Goal: Transaction & Acquisition: Purchase product/service

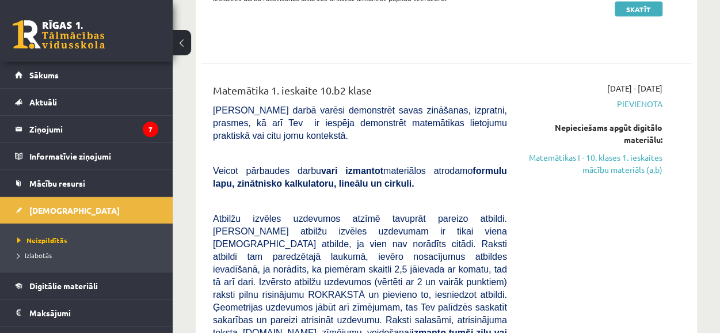
scroll to position [1263, 0]
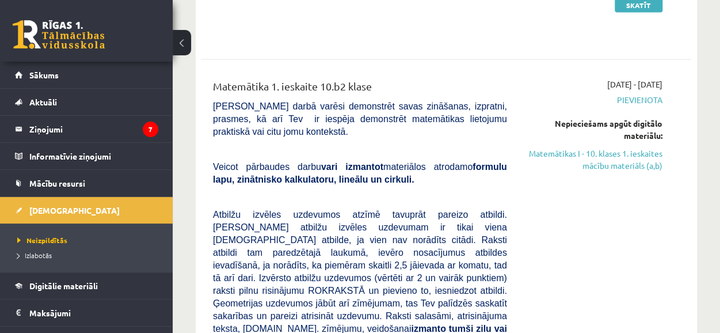
click at [621, 117] on div "Nepieciešams apgūt digitālo materiālu:" at bounding box center [594, 129] width 138 height 24
click at [618, 117] on div "Nepieciešams apgūt digitālo materiālu:" at bounding box center [594, 129] width 138 height 24
drag, startPoint x: 618, startPoint y: 98, endPoint x: 616, endPoint y: 113, distance: 15.2
click at [616, 117] on div "Nepieciešams apgūt digitālo materiālu:" at bounding box center [594, 129] width 138 height 24
drag, startPoint x: 586, startPoint y: 131, endPoint x: 578, endPoint y: 132, distance: 8.2
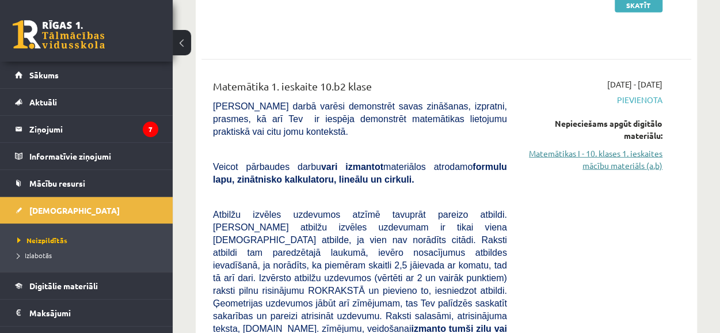
click at [578, 147] on link "Matemātikas I - 10. klases 1. ieskaites mācību materiāls (a,b)" at bounding box center [594, 159] width 138 height 24
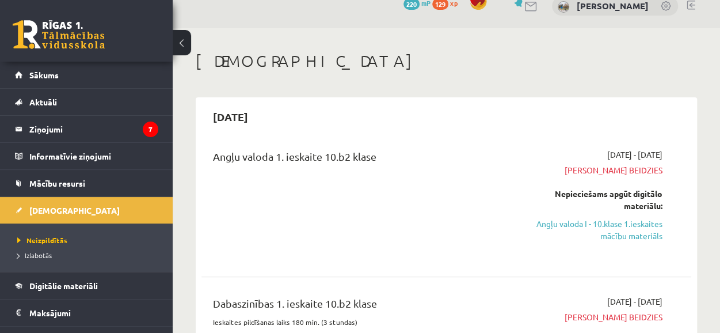
scroll to position [0, 0]
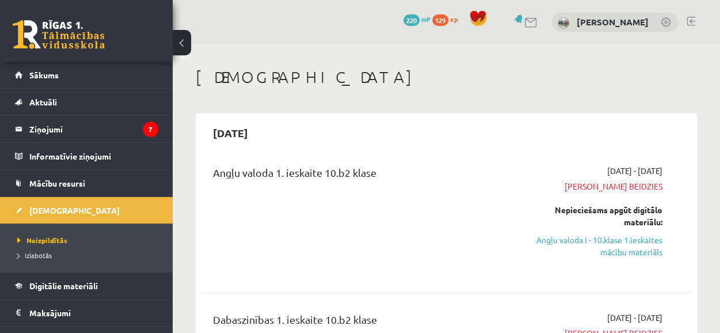
click at [447, 18] on span "129" at bounding box center [440, 20] width 16 height 12
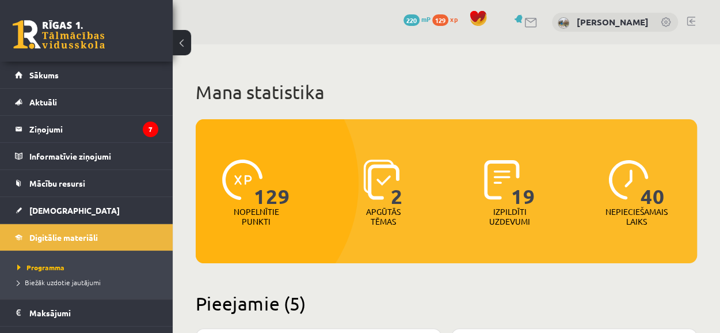
click at [413, 20] on span "220" at bounding box center [412, 20] width 16 height 12
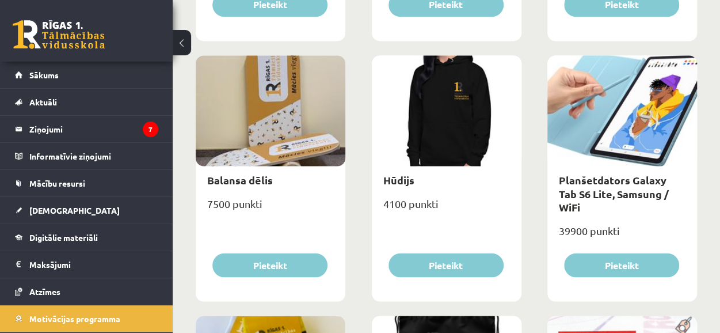
scroll to position [914, 0]
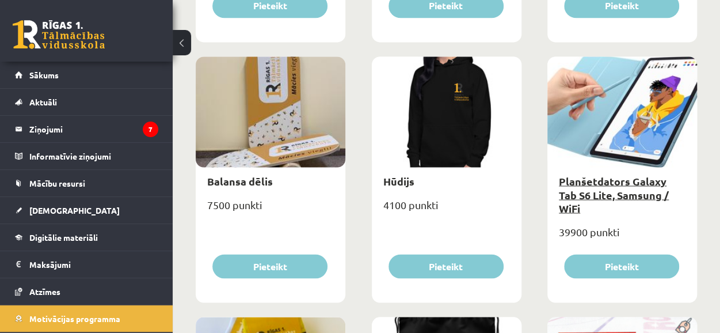
click at [595, 178] on link "Planšetdators Galaxy Tab S6 Lite, Samsung / WiFi" at bounding box center [614, 194] width 110 height 40
type input "*"
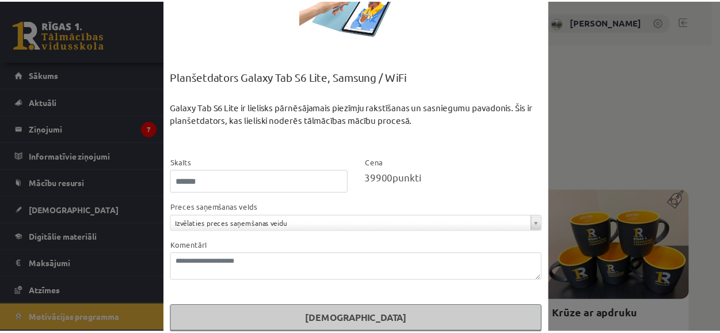
scroll to position [87, 0]
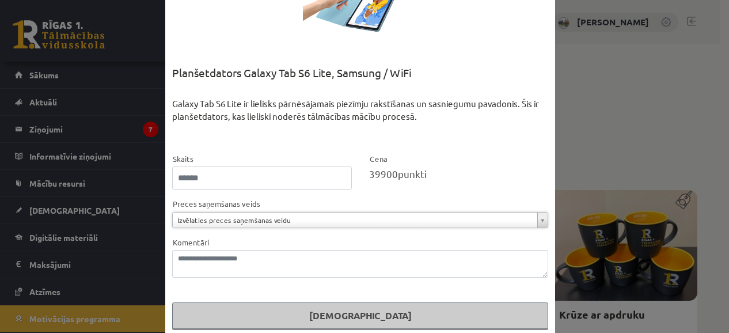
click at [607, 113] on div "**********" at bounding box center [364, 166] width 729 height 333
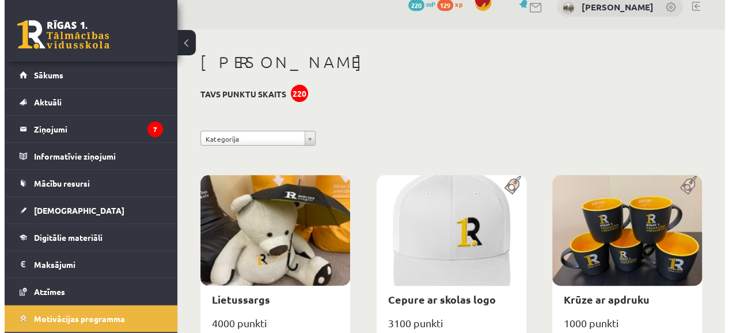
scroll to position [0, 0]
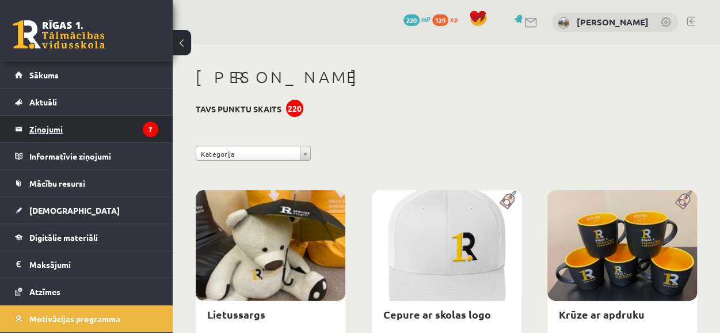
click at [87, 125] on legend "Ziņojumi 7" at bounding box center [93, 129] width 129 height 26
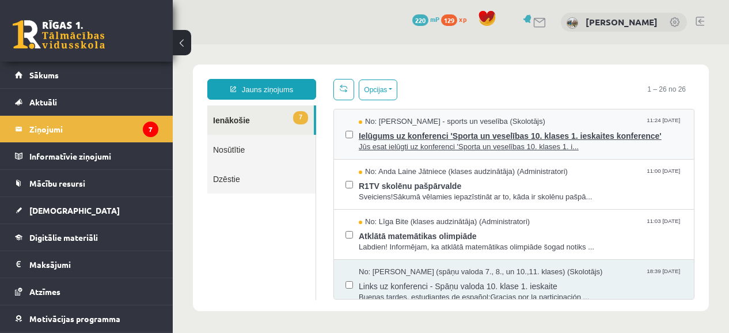
click at [364, 142] on span "Jūs esat ielūgti uz konferenci 'Sporta un veselības 10. klases 1. i..." at bounding box center [521, 147] width 324 height 11
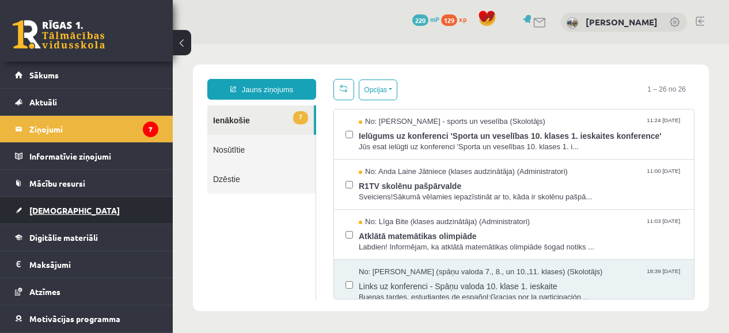
click at [38, 207] on span "[DEMOGRAPHIC_DATA]" at bounding box center [74, 210] width 90 height 10
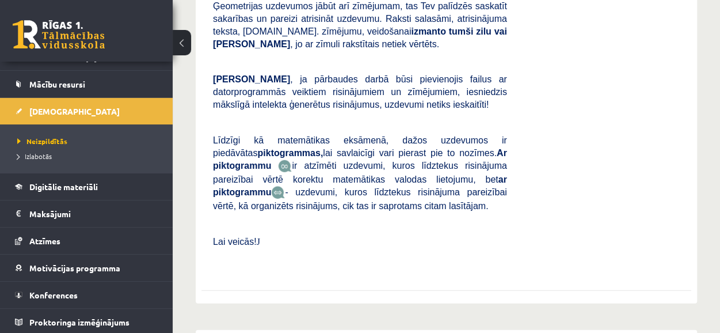
scroll to position [1556, 0]
